Goal: Use online tool/utility: Utilize a website feature to perform a specific function

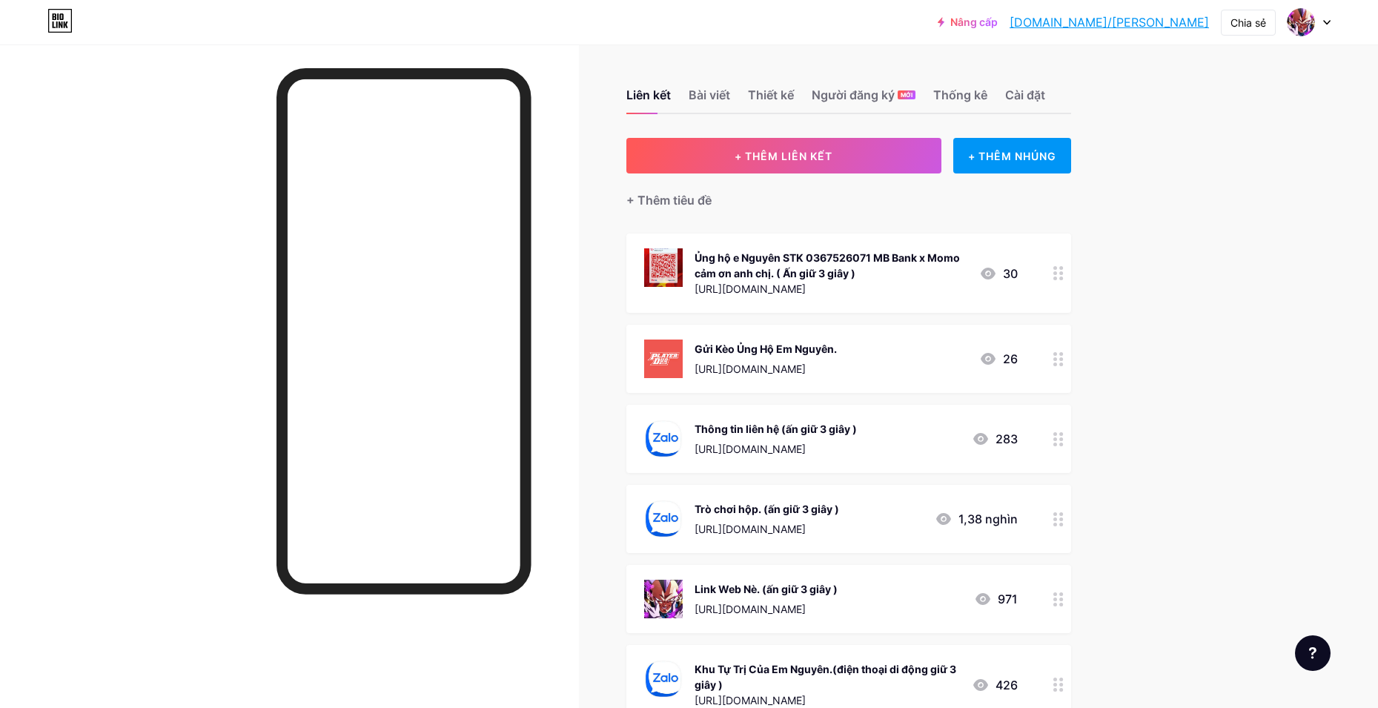
click at [1062, 609] on div at bounding box center [1058, 599] width 25 height 68
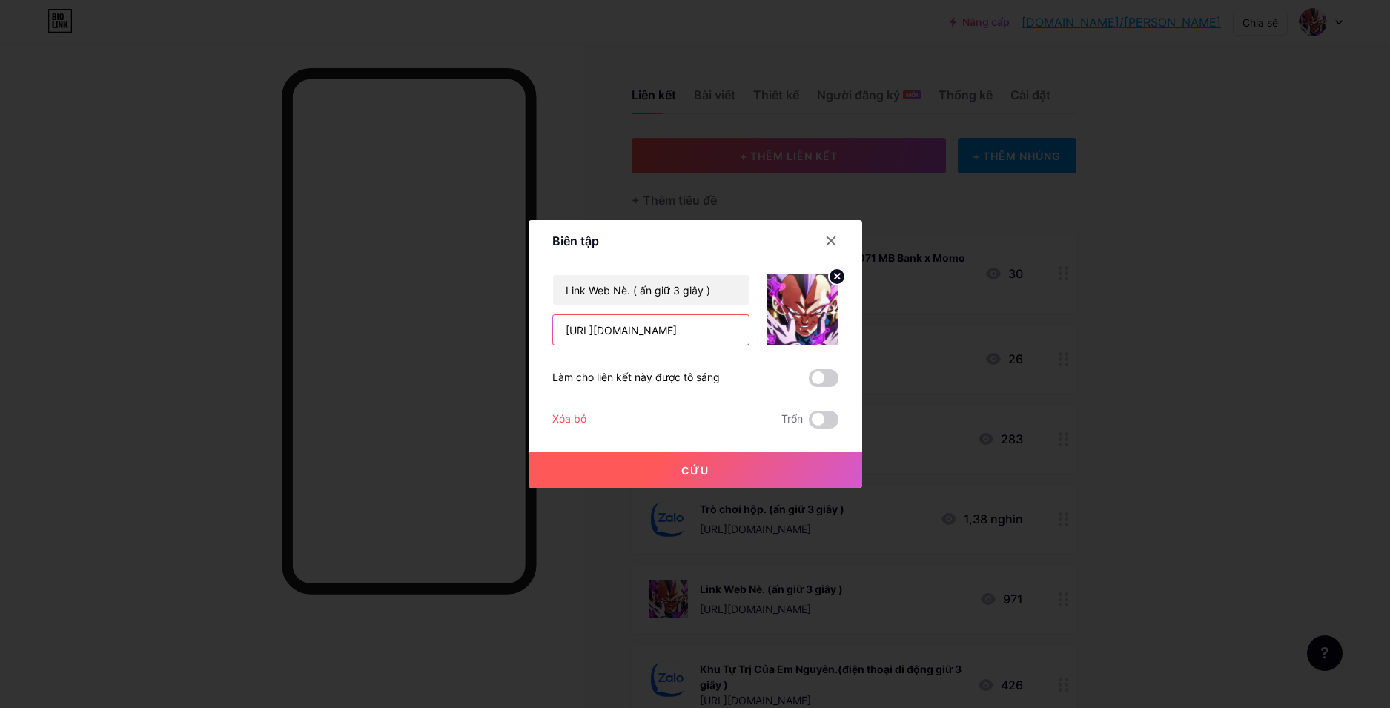
click at [718, 335] on input "[URL][DOMAIN_NAME]" at bounding box center [651, 330] width 196 height 30
click at [713, 334] on input "[URL][DOMAIN_NAME]" at bounding box center [651, 330] width 196 height 30
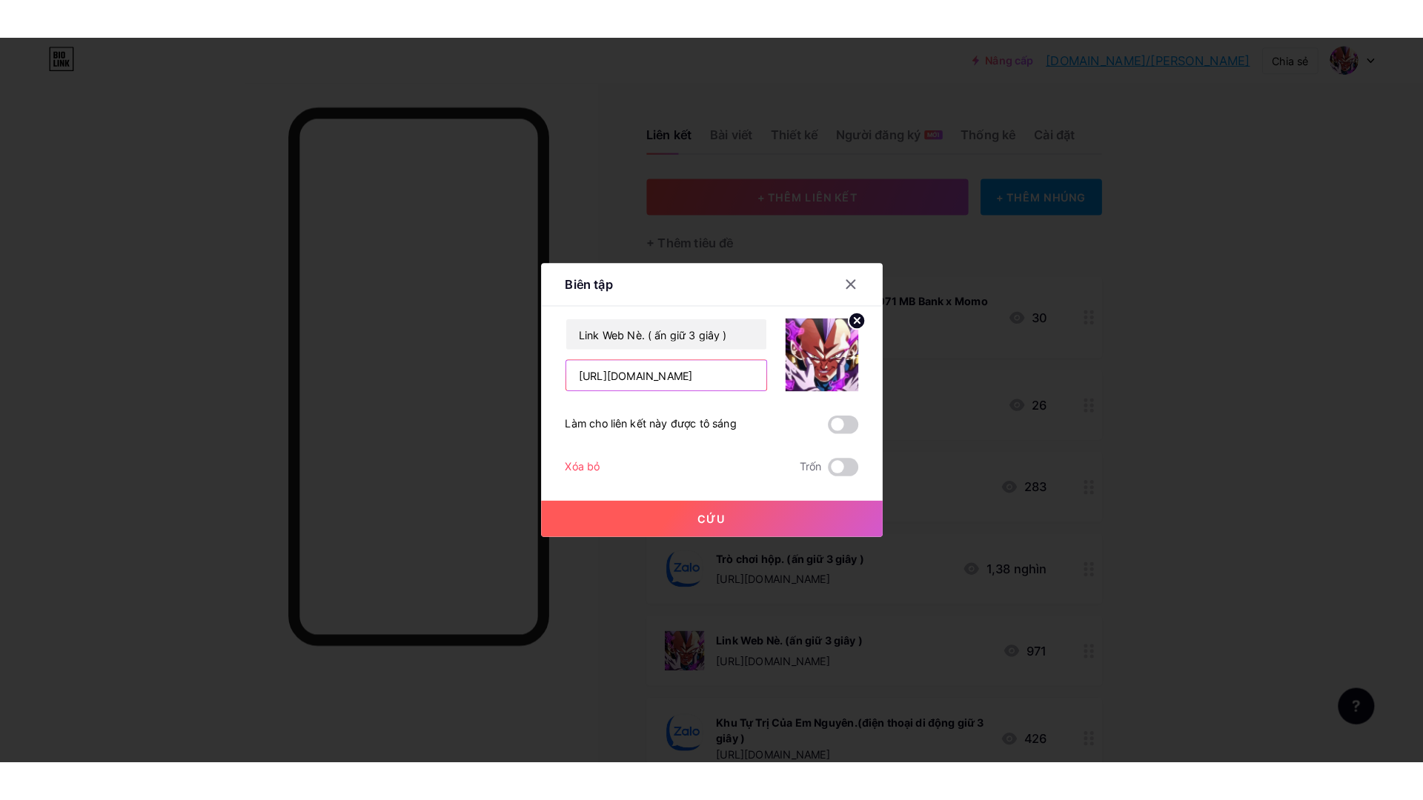
scroll to position [0, 19]
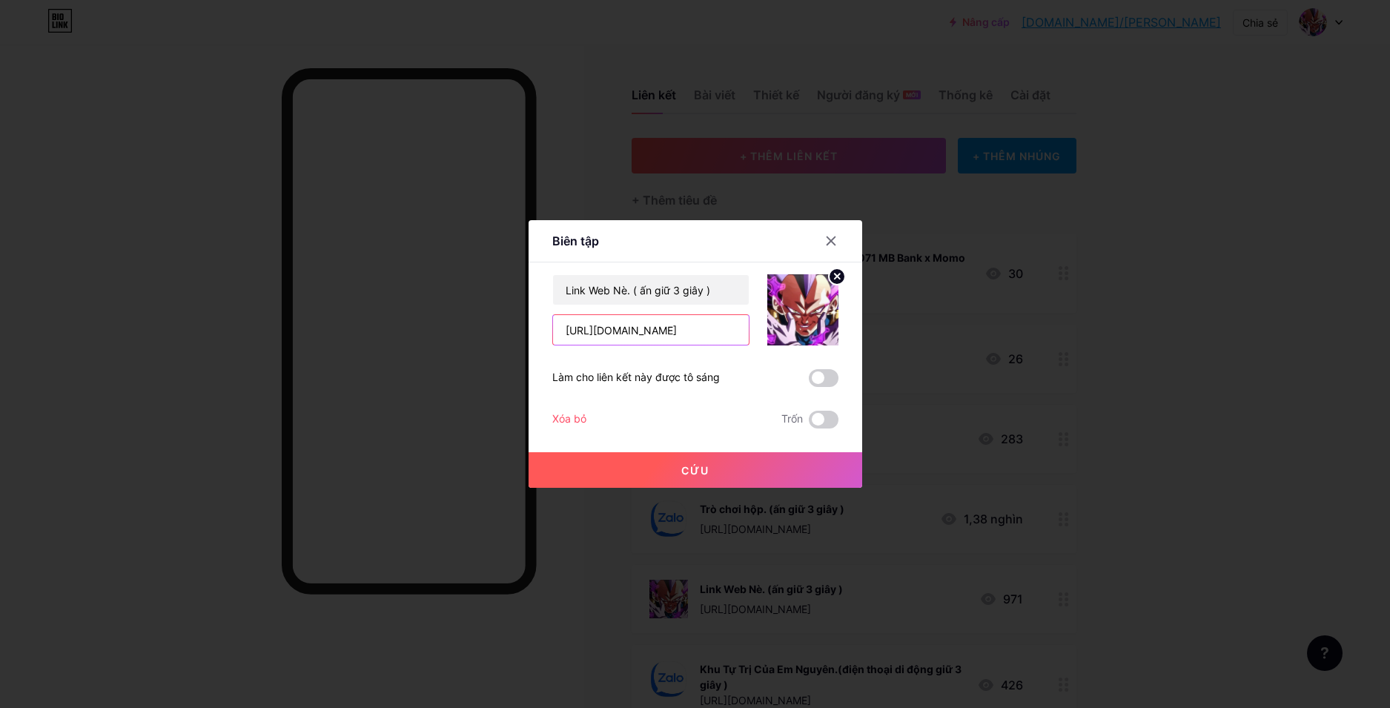
drag, startPoint x: 713, startPoint y: 334, endPoint x: 789, endPoint y: 339, distance: 75.7
click at [789, 339] on div "Link Web Nè. ( ấn giữ 3 giây ) [URL][DOMAIN_NAME]" at bounding box center [695, 309] width 286 height 71
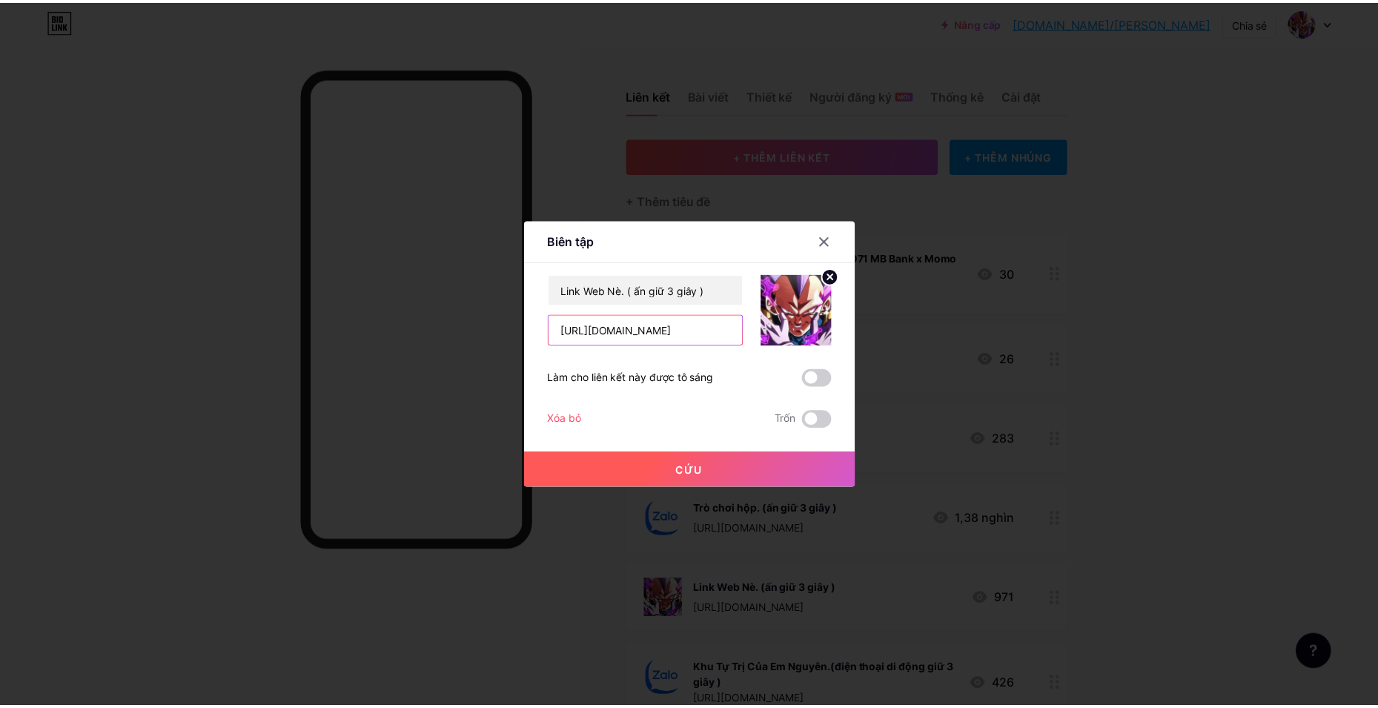
scroll to position [0, 0]
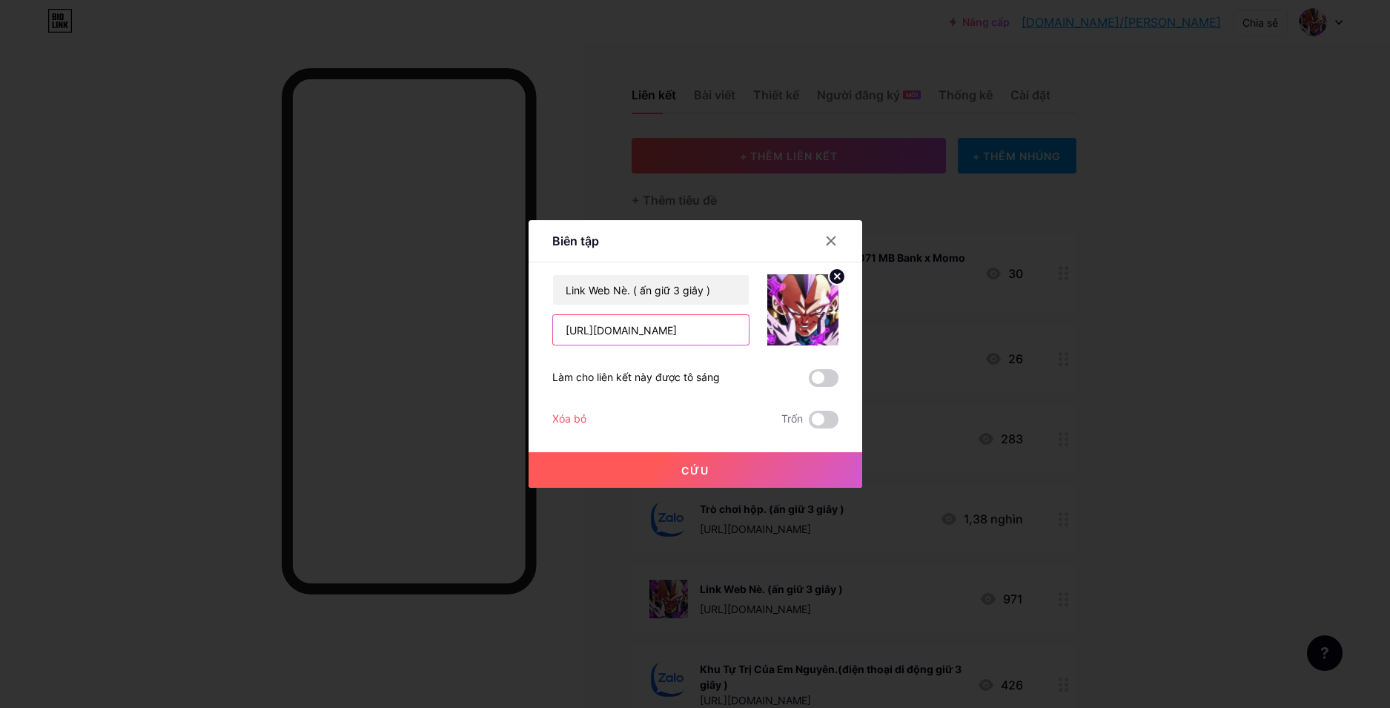
click at [646, 328] on input "[URL][DOMAIN_NAME]" at bounding box center [651, 330] width 196 height 30
type input "[URL][DOMAIN_NAME]"
click at [716, 455] on button "Cứu" at bounding box center [694, 470] width 333 height 36
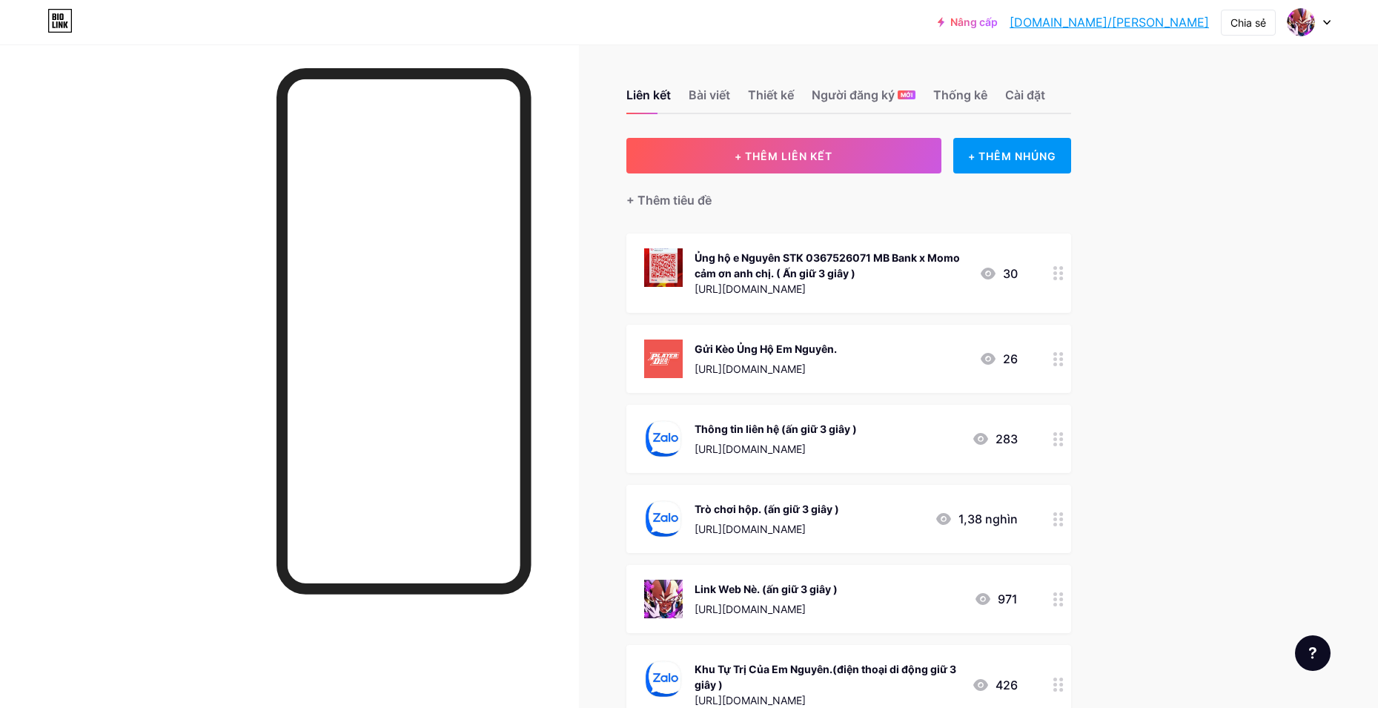
click at [1056, 526] on div at bounding box center [1058, 519] width 25 height 68
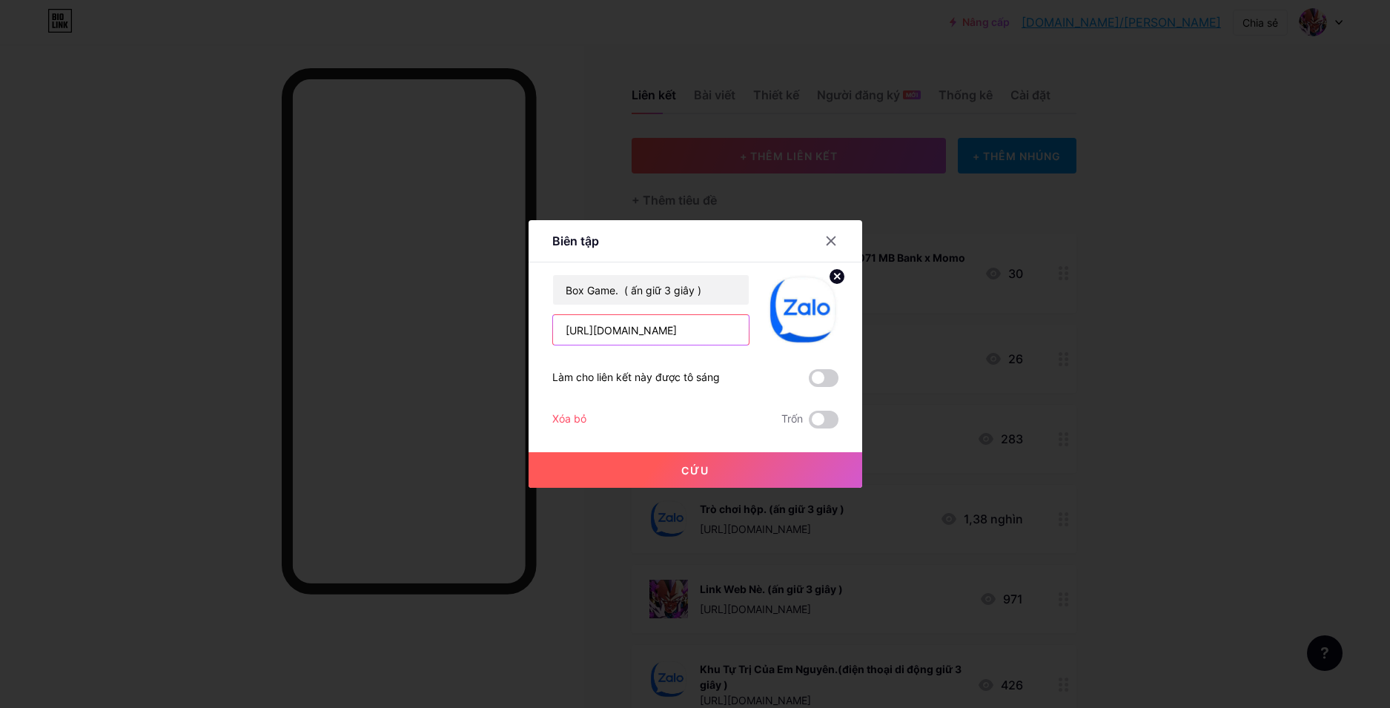
click at [695, 335] on input "[URL][DOMAIN_NAME]" at bounding box center [651, 330] width 196 height 30
paste input "iugczd145"
type input "[URL][DOMAIN_NAME]"
click at [677, 462] on button "Cứu" at bounding box center [694, 470] width 333 height 36
